Goal: Check status: Check status

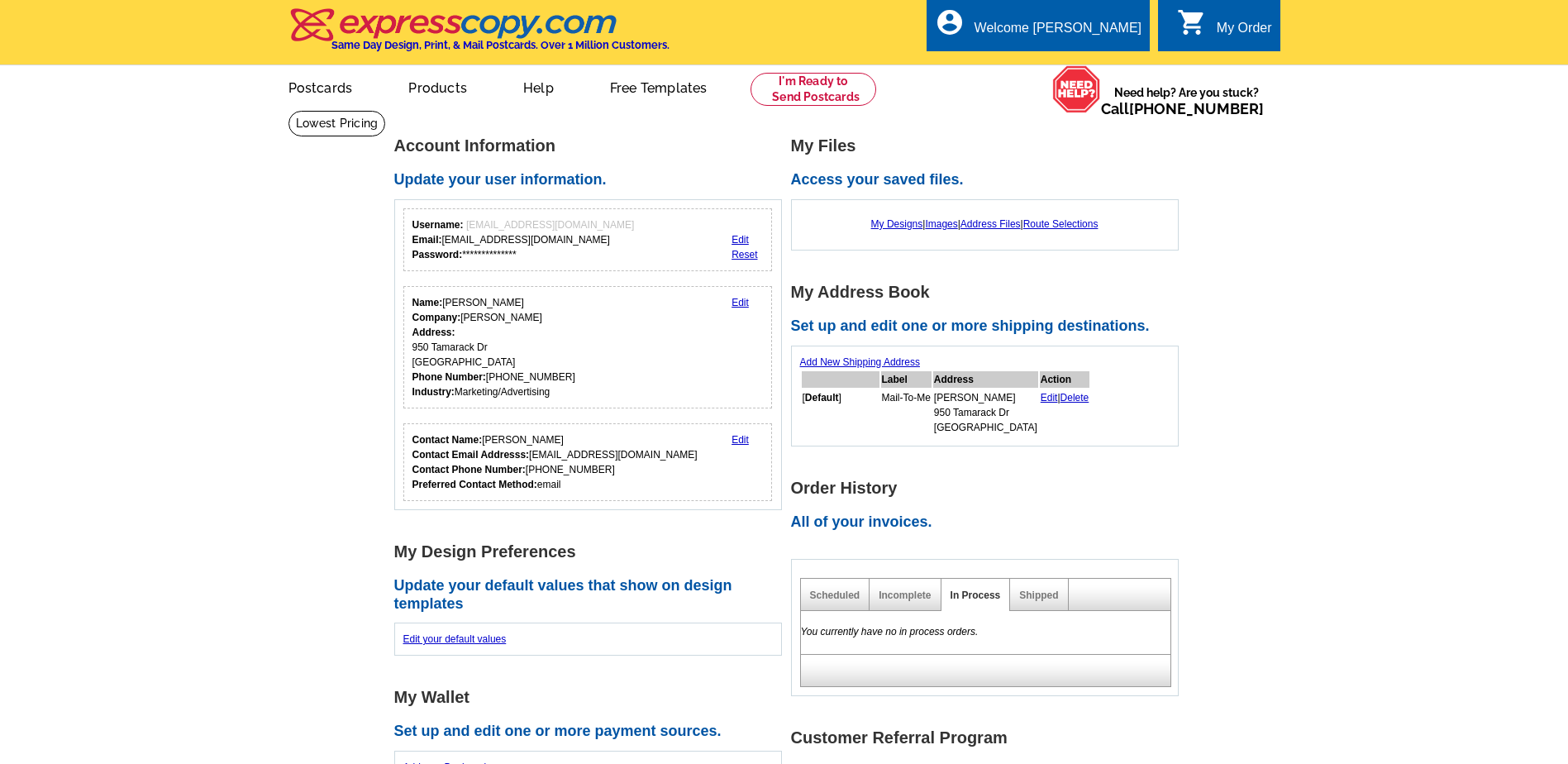
click at [1238, 21] on div "My Order" at bounding box center [1244, 32] width 55 height 23
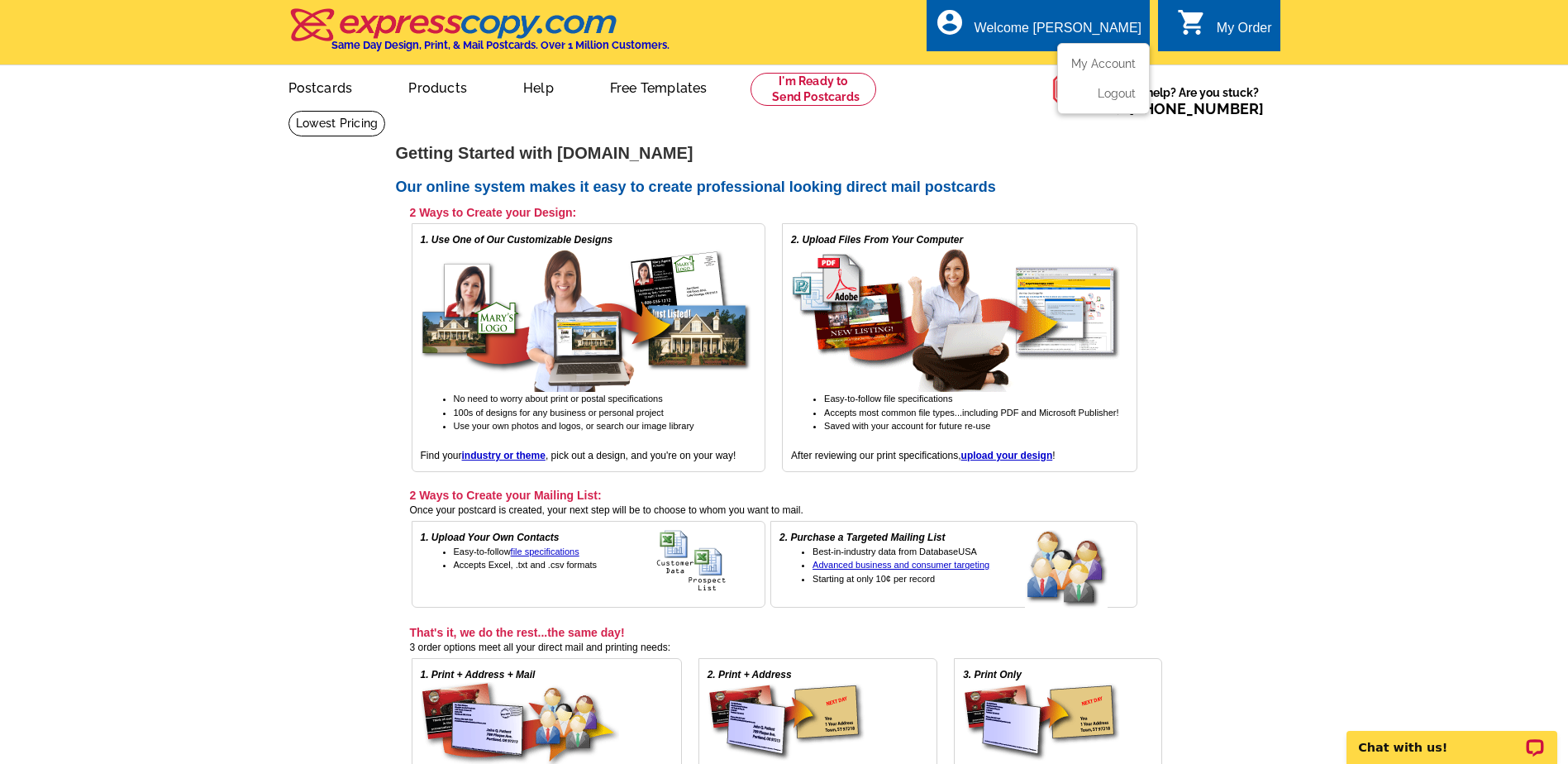
click at [1101, 73] on li "My Account" at bounding box center [1103, 67] width 90 height 21
click at [1099, 70] on link "My Account" at bounding box center [1101, 63] width 71 height 15
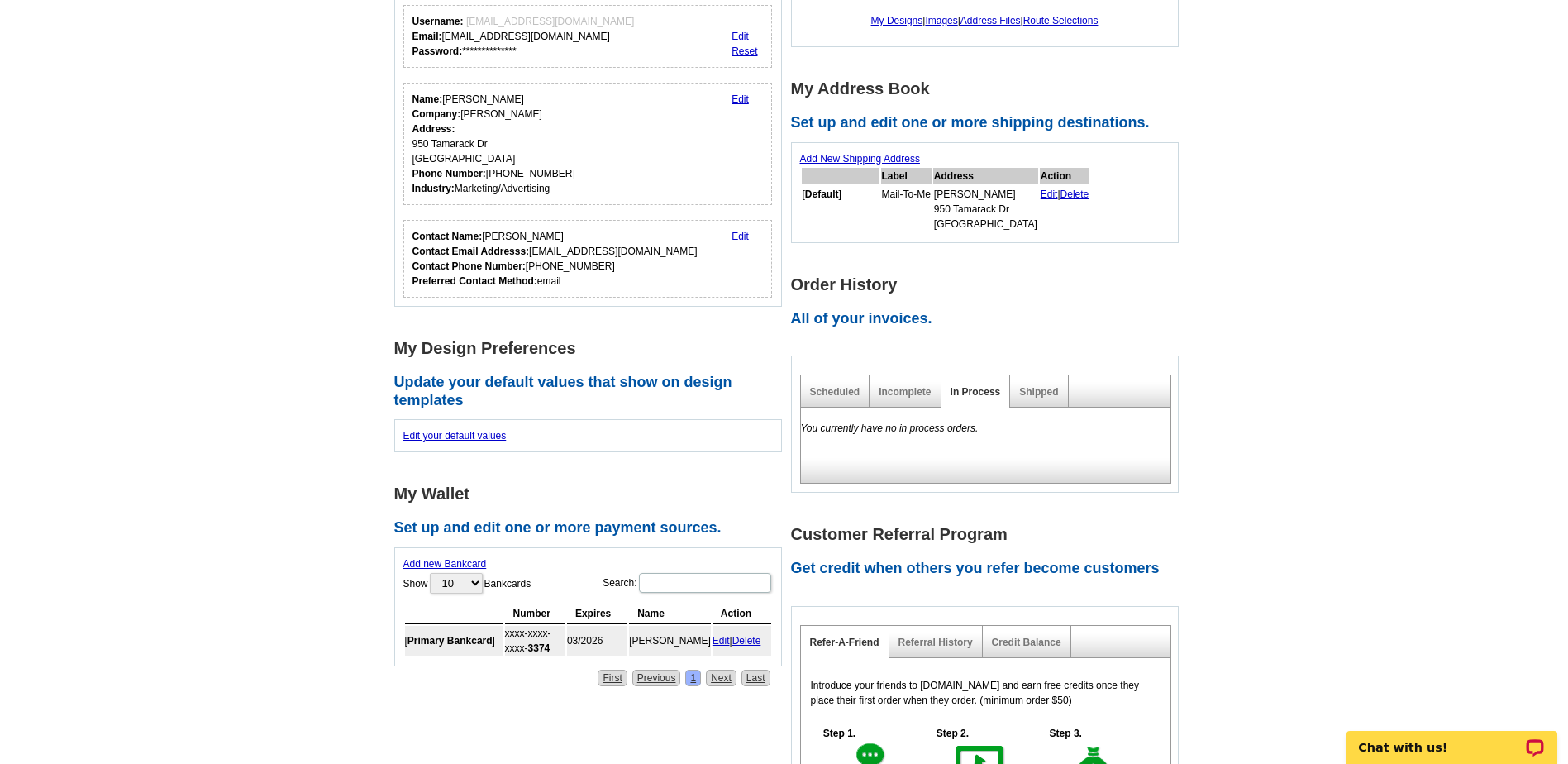
scroll to position [248, 0]
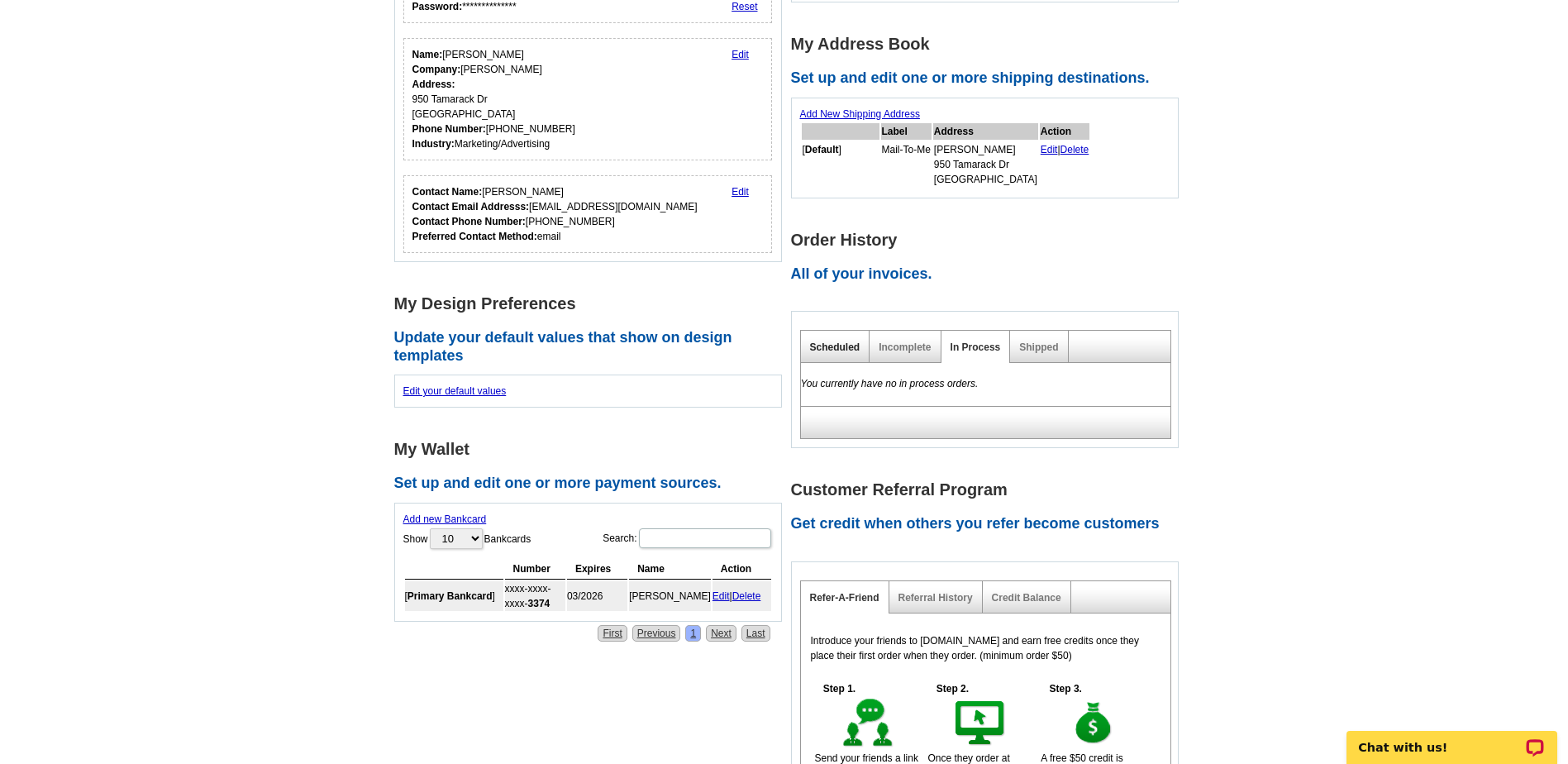
click at [818, 350] on link "Scheduled" at bounding box center [836, 347] width 50 height 11
click at [909, 347] on link "Incomplete" at bounding box center [905, 347] width 52 height 11
click at [1054, 348] on link "Shipped" at bounding box center [1039, 347] width 39 height 11
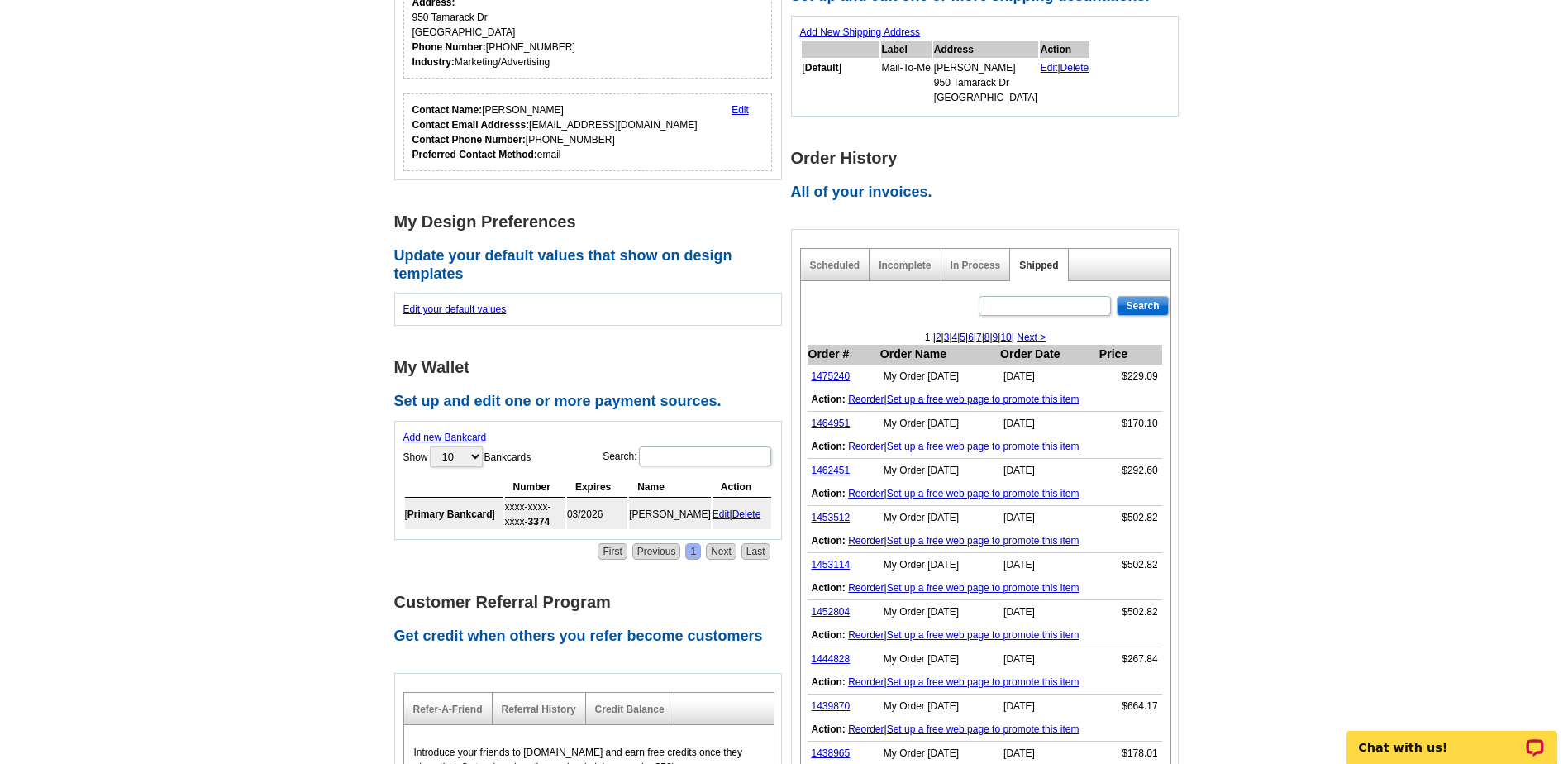
scroll to position [331, 0]
click at [837, 381] on link "1475240" at bounding box center [831, 375] width 39 height 11
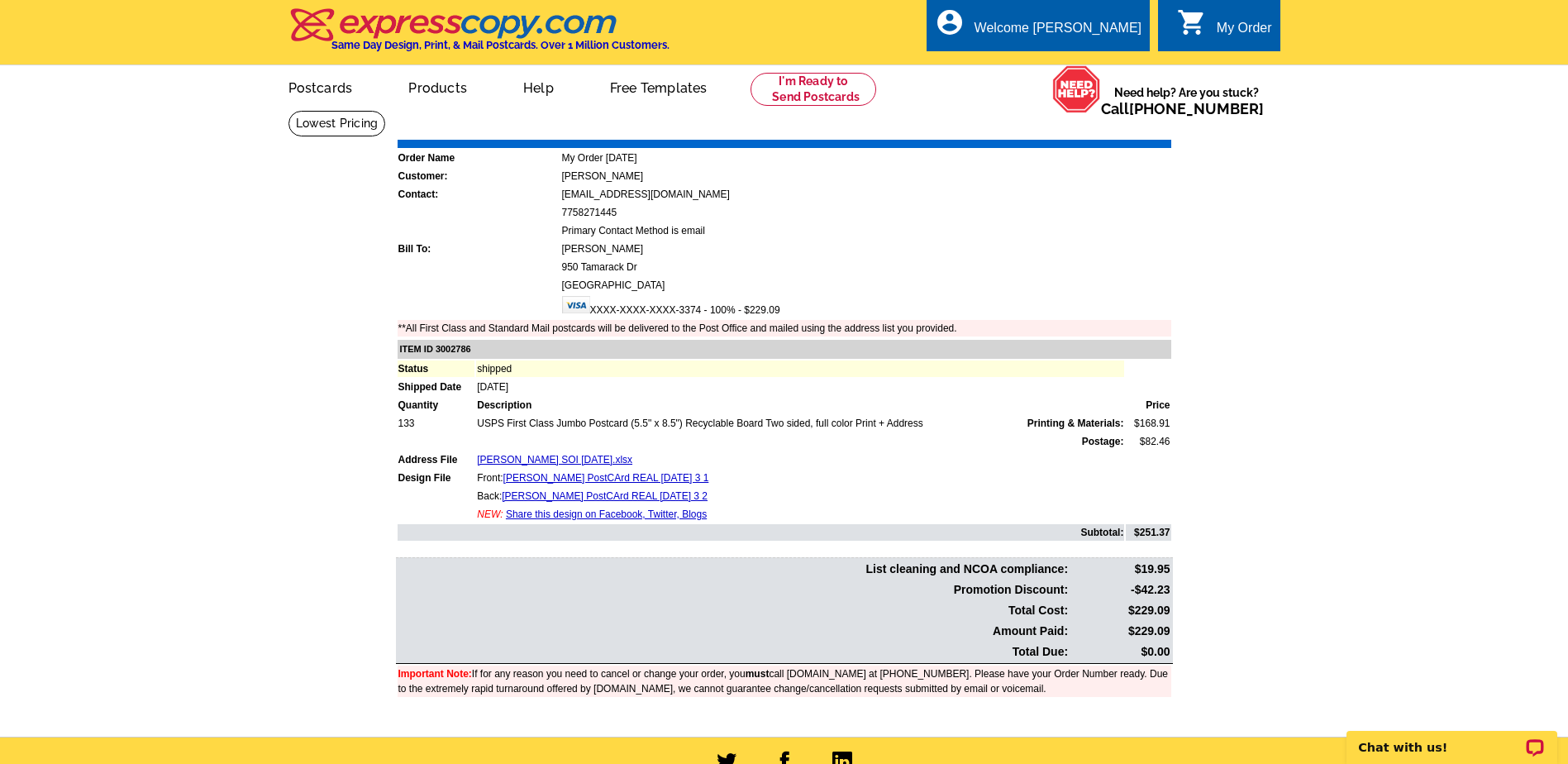
click at [1134, 123] on link "Print Invoice" at bounding box center [1130, 127] width 86 height 14
